Goal: Task Accomplishment & Management: Manage account settings

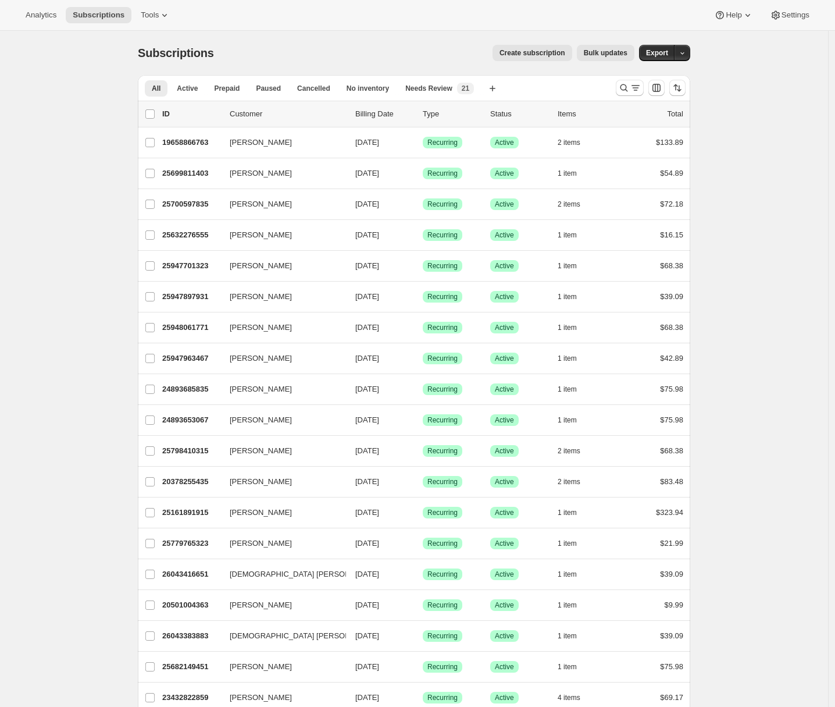
click at [181, 13] on div "Analytics Subscriptions Tools Help Settings" at bounding box center [417, 15] width 835 height 31
click at [164, 16] on icon at bounding box center [165, 15] width 12 height 12
click at [163, 36] on span "Subscription Plans" at bounding box center [142, 39] width 63 height 9
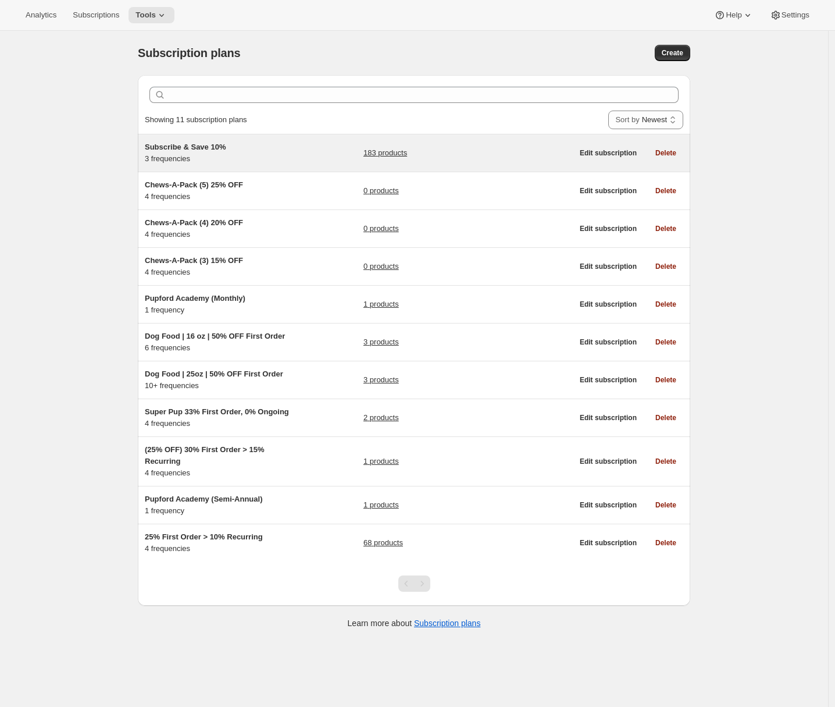
click at [255, 167] on div "Subscribe & Save 10% 3 frequencies 183 products Edit subscription Delete" at bounding box center [414, 152] width 553 height 37
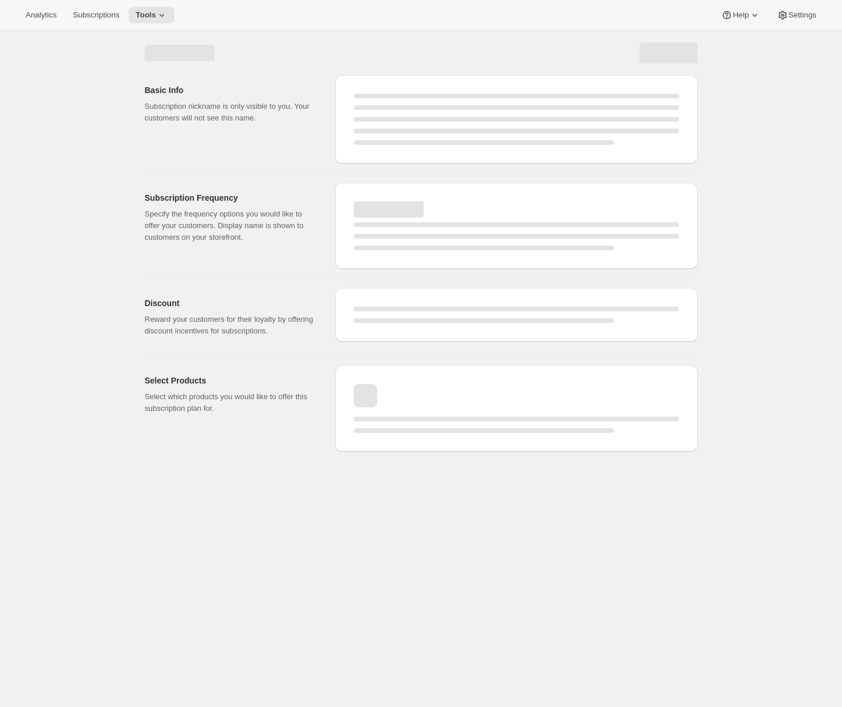
select select "WEEK"
select select "MONTH"
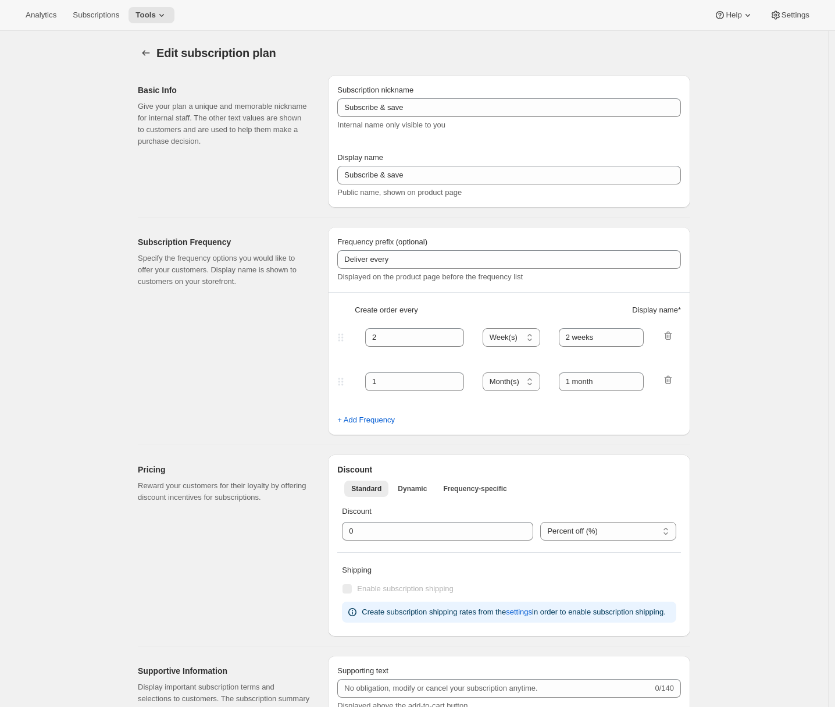
type input "Subscribe & Save 10%"
type input "Subscribe & Save"
type input "10"
select select "MONTH"
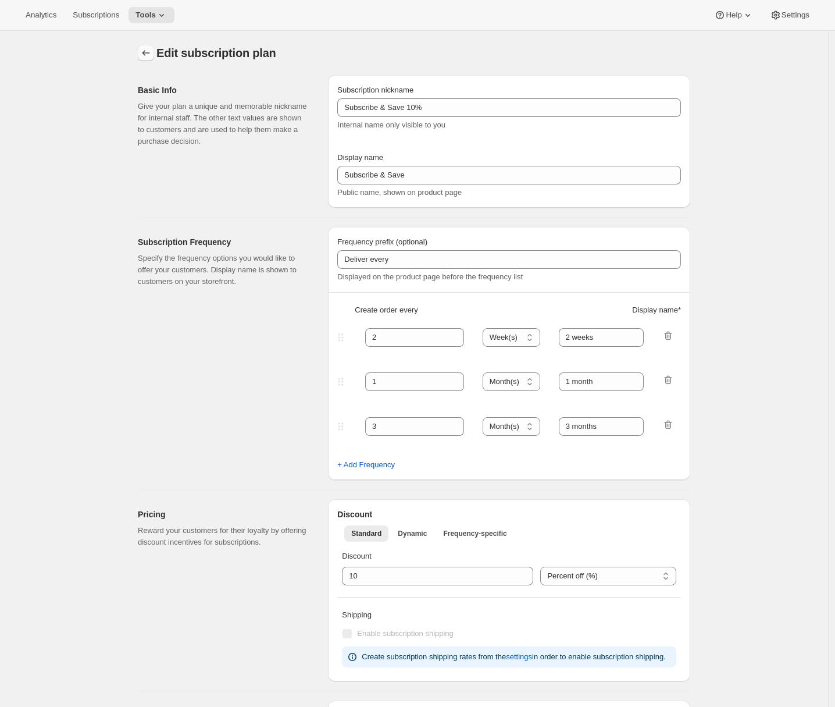
click at [143, 54] on icon "Subscription plans" at bounding box center [146, 53] width 12 height 12
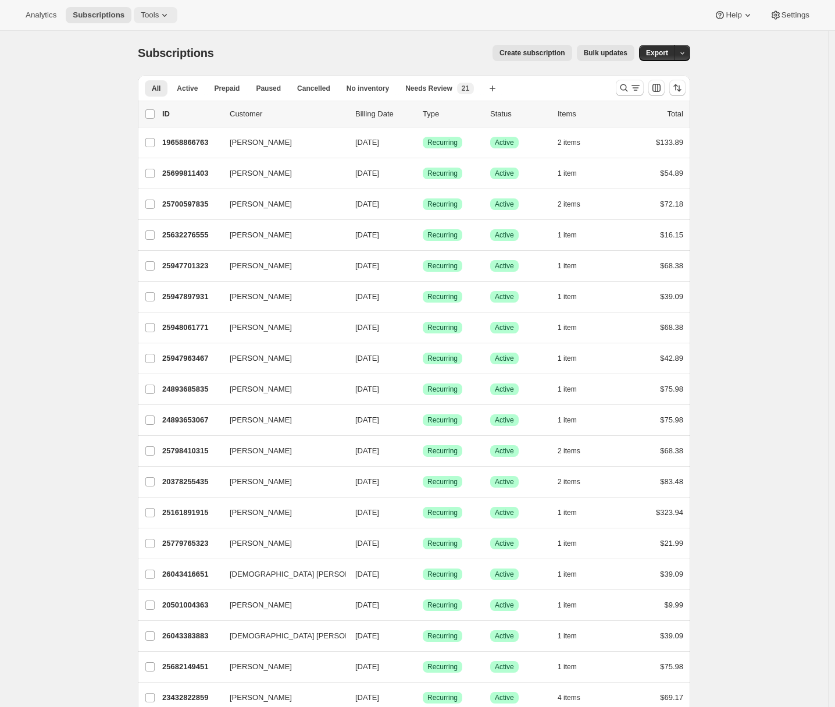
click at [165, 22] on button "Tools" at bounding box center [156, 15] width 44 height 16
click at [163, 41] on span "Subscription Plans" at bounding box center [142, 39] width 63 height 9
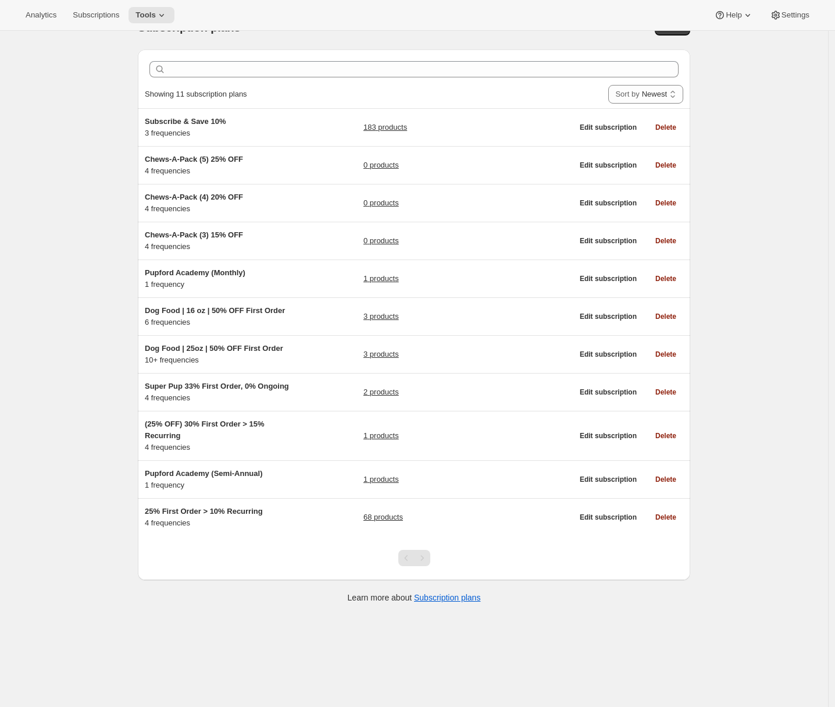
scroll to position [31, 0]
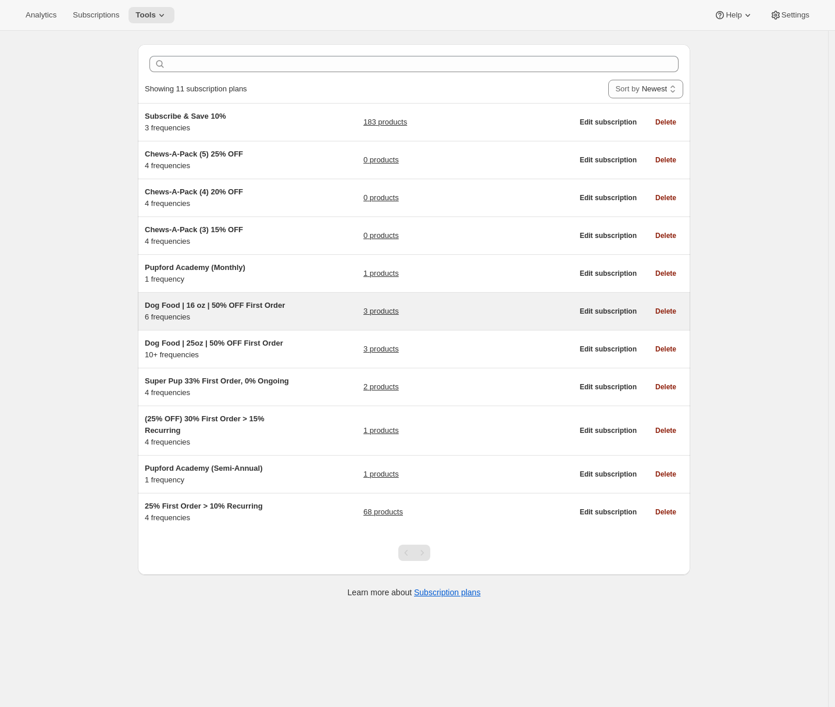
click at [243, 318] on div "Dog Food | 16 oz | 50% OFF First Order 6 frequencies" at bounding box center [217, 311] width 145 height 23
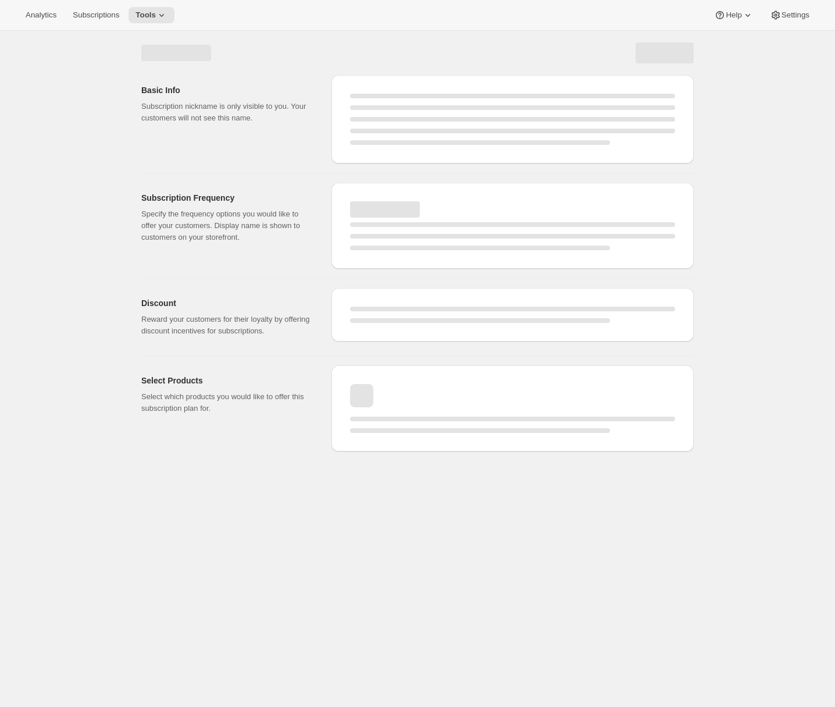
select select "WEEK"
select select "MONTH"
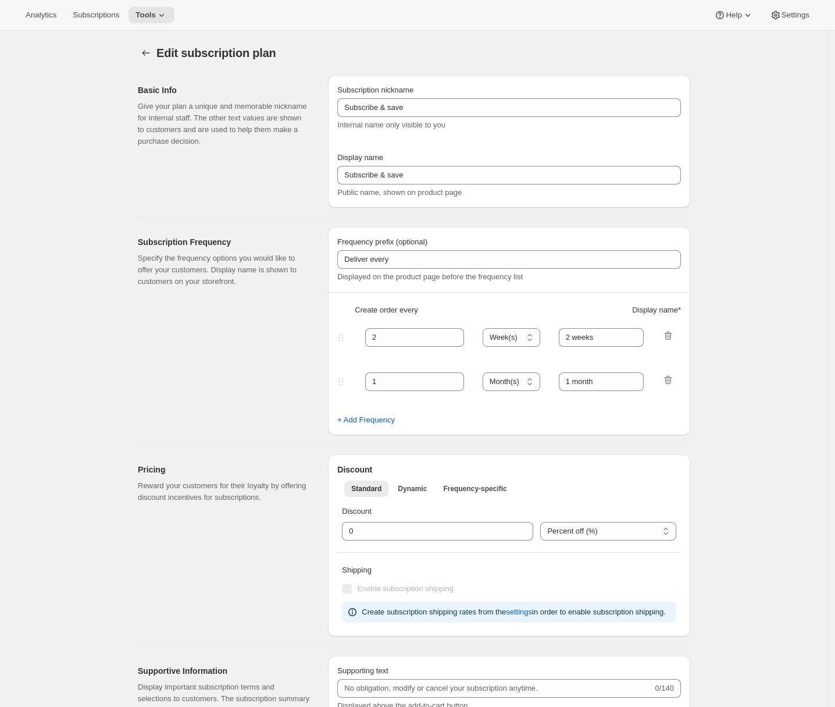
scroll to position [260, 0]
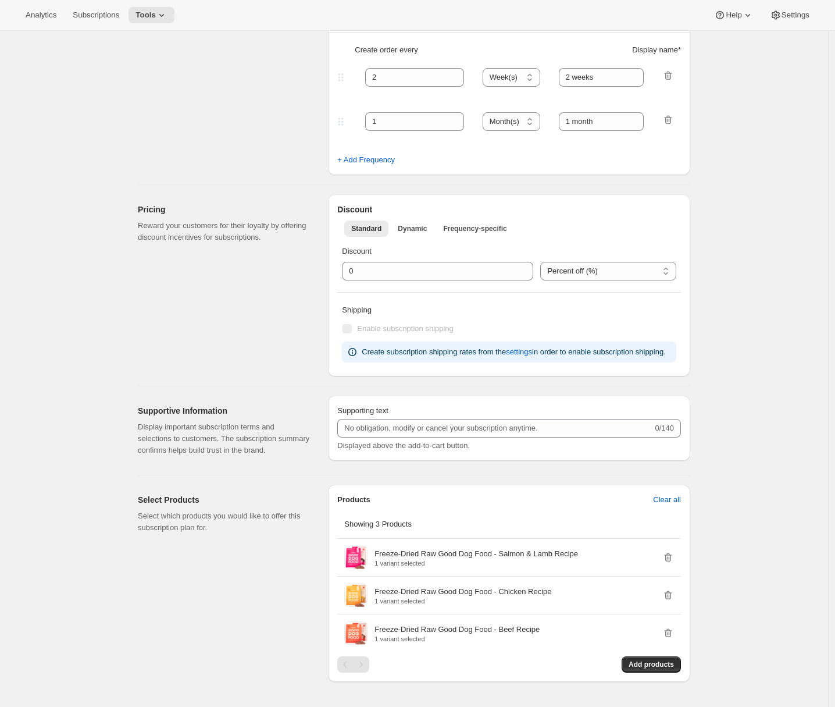
type input "Dog Food | 16 oz | 50% OFF First Order"
type input "1"
type input "1 week"
type input "2"
select select "WEEK"
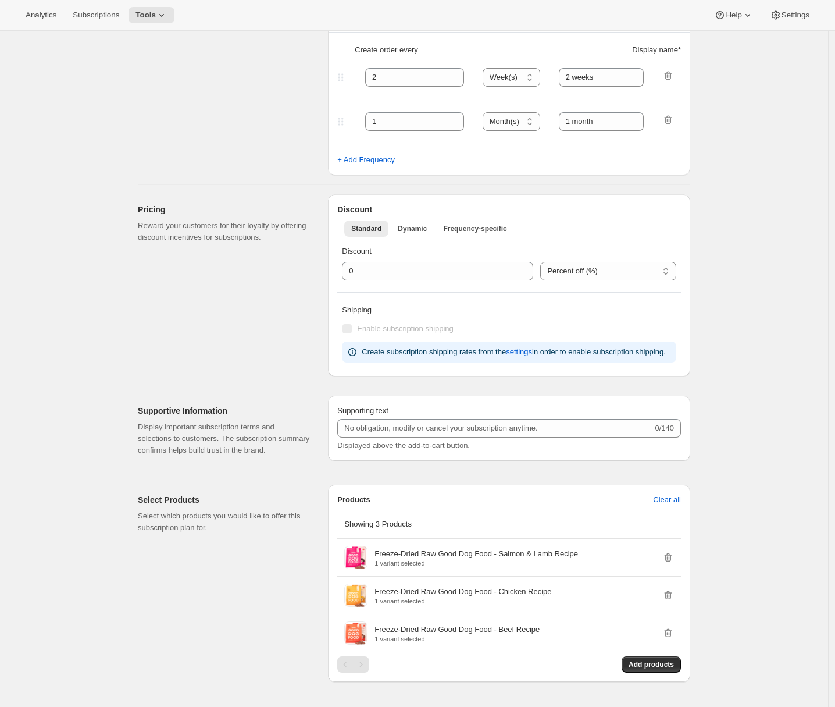
type input "2 weeks"
select select "WEEK"
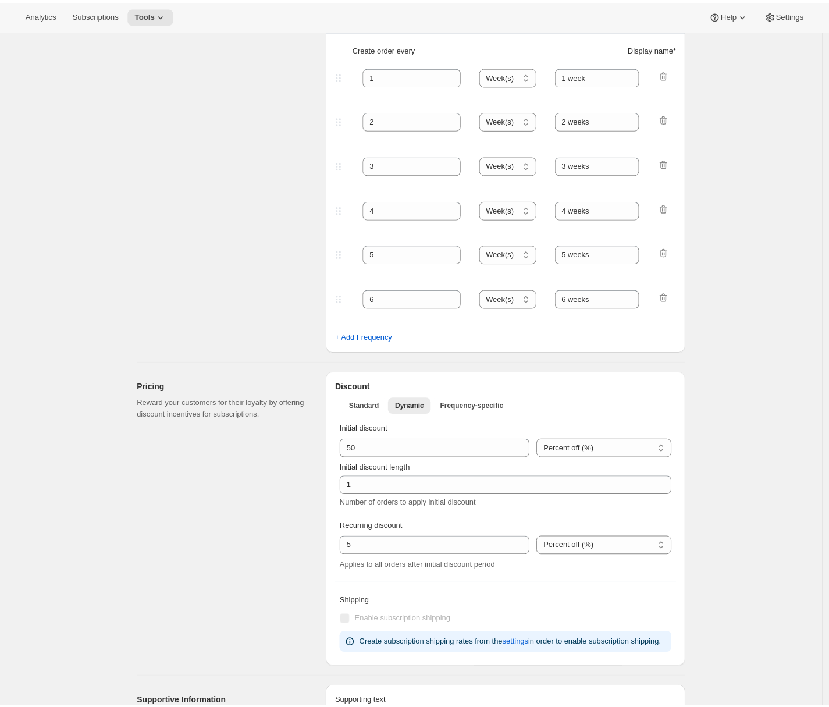
scroll to position [699, 0]
